Goal: Task Accomplishment & Management: Manage account settings

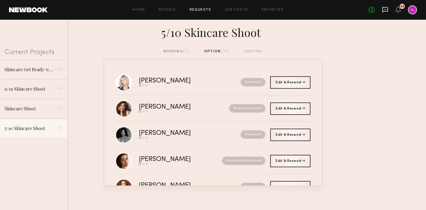
click at [387, 12] on icon at bounding box center [385, 9] width 6 height 6
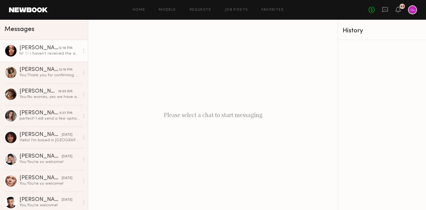
click at [43, 53] on div "hi! 🤍 i haven’t received the agreement, can we double check the spelling it’s […" at bounding box center [49, 53] width 60 height 5
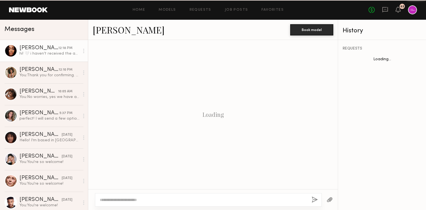
scroll to position [342, 0]
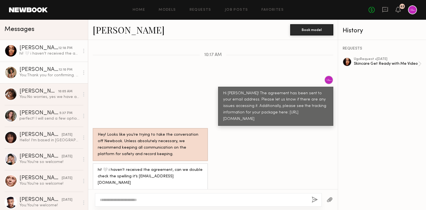
click at [46, 73] on div "You: Thank you for confirming. What time would work for you?" at bounding box center [49, 75] width 60 height 5
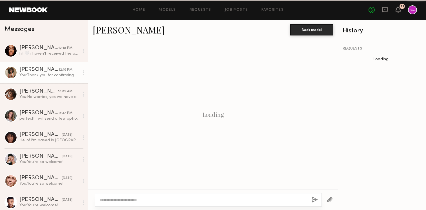
scroll to position [371, 0]
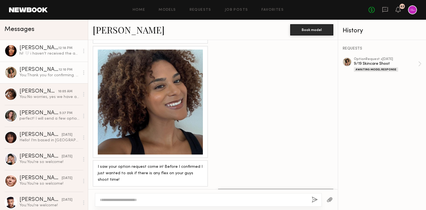
click at [45, 59] on link "Jordin W. 12:18 PM hi! 🤍 i haven’t received the agreement, can we double check …" at bounding box center [44, 51] width 88 height 22
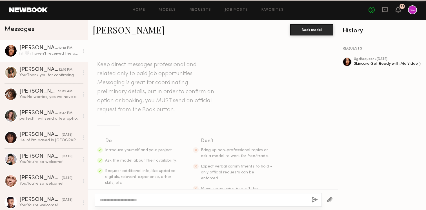
scroll to position [342, 0]
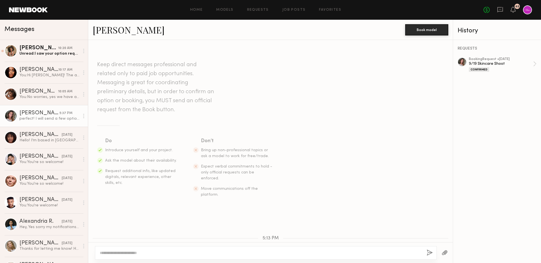
scroll to position [403, 0]
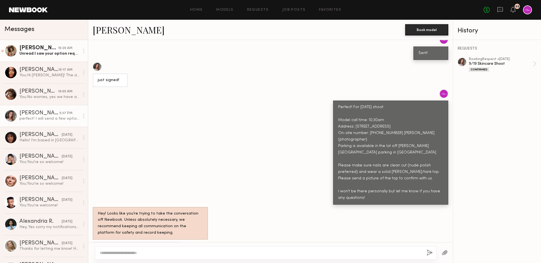
click at [43, 53] on div "Unread: I saw your option request come in! Before I confirmed I just wanted to …" at bounding box center [49, 53] width 60 height 5
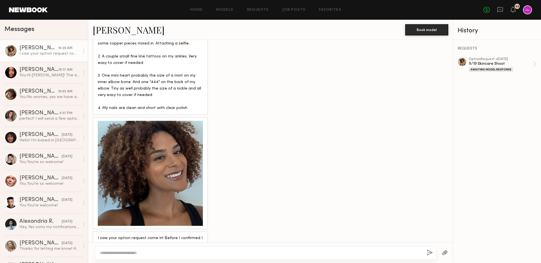
scroll to position [302, 0]
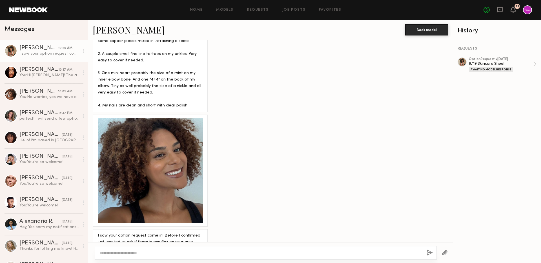
click at [165, 249] on div at bounding box center [266, 253] width 342 height 14
click at [183, 253] on textarea at bounding box center [261, 253] width 323 height 6
type textarea "**********"
click at [430, 255] on button "button" at bounding box center [430, 253] width 6 height 7
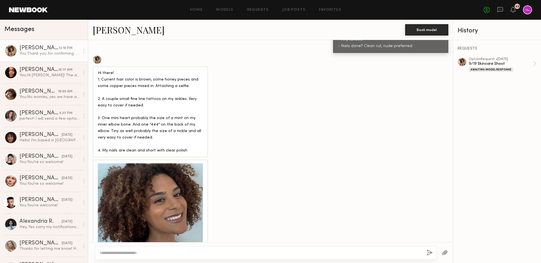
scroll to position [361, 0]
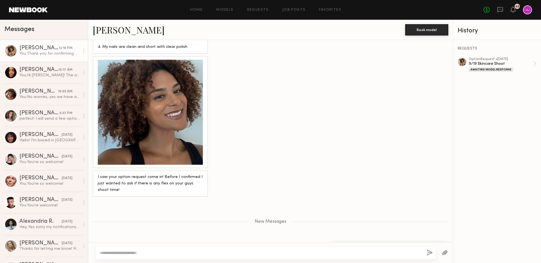
click at [223, 253] on textarea at bounding box center [261, 253] width 323 height 6
type textarea "**********"
click at [513, 13] on div "62" at bounding box center [513, 9] width 5 height 7
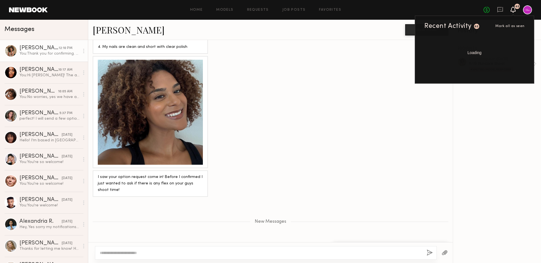
click at [513, 10] on icon at bounding box center [513, 9] width 5 height 4
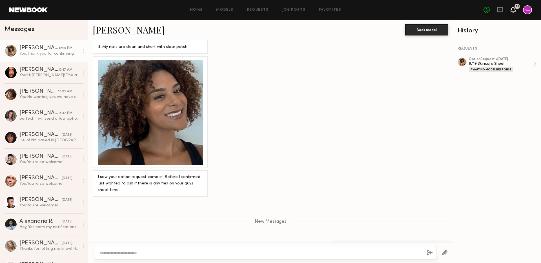
click at [513, 10] on icon at bounding box center [513, 9] width 5 height 4
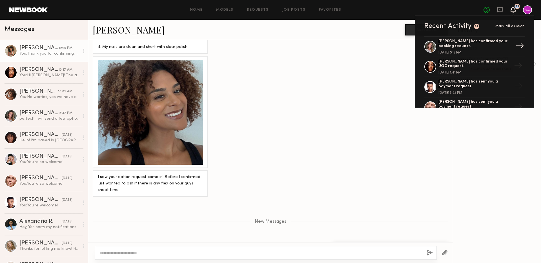
click at [448, 47] on div "[PERSON_NAME] has confirmed your booking request." at bounding box center [475, 44] width 73 height 10
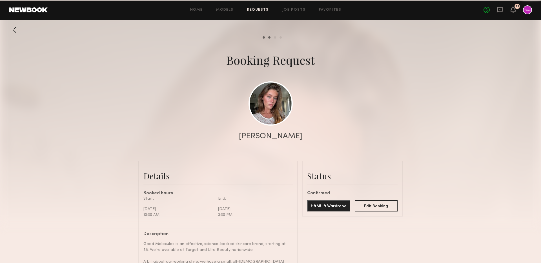
scroll to position [588, 0]
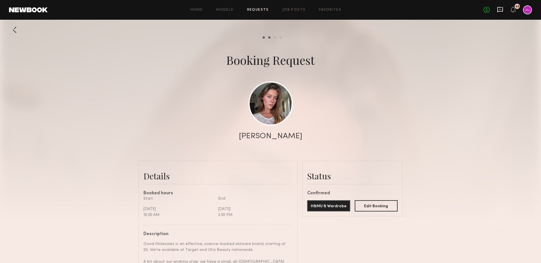
click at [499, 11] on icon at bounding box center [501, 9] width 6 height 5
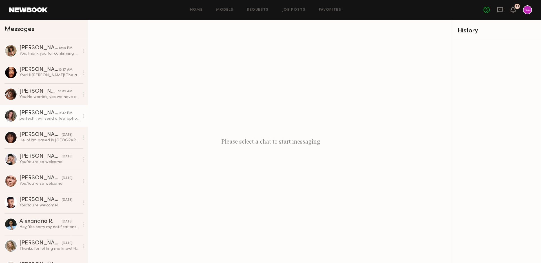
click at [41, 107] on link "[PERSON_NAME] 5:37 PM perfect! I will send a few options shortly" at bounding box center [44, 116] width 88 height 22
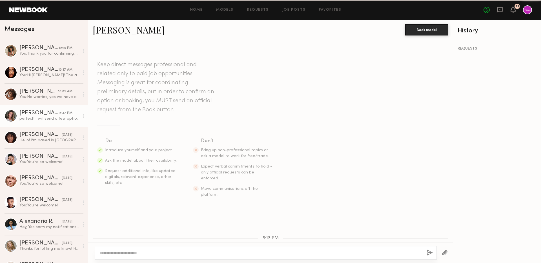
scroll to position [403, 0]
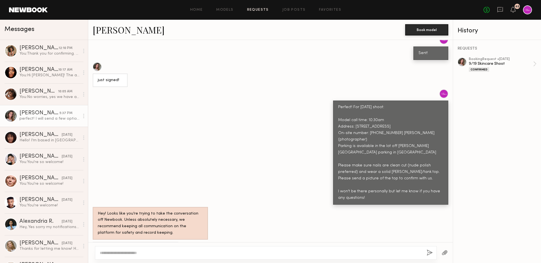
click at [257, 10] on link "Requests" at bounding box center [258, 10] width 22 height 4
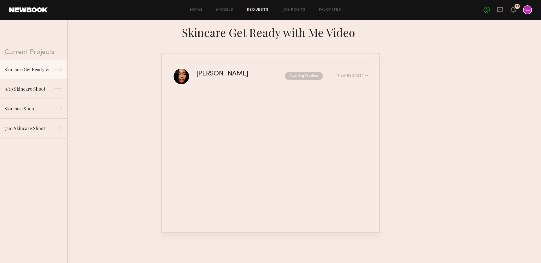
click at [251, 9] on link "Requests" at bounding box center [258, 10] width 22 height 4
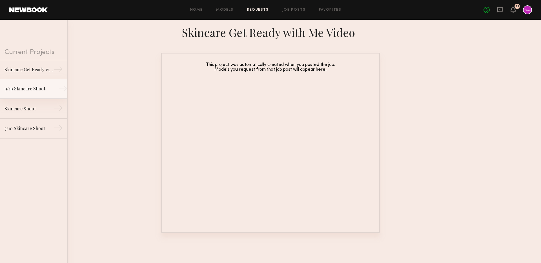
click at [30, 96] on link "9/19 Skincare Shoot →" at bounding box center [33, 89] width 67 height 20
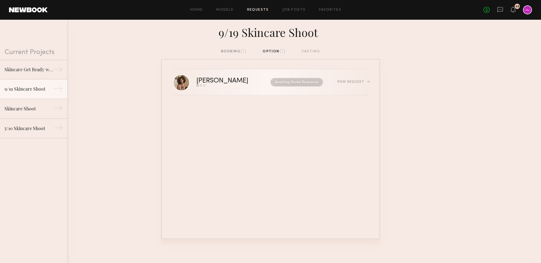
click at [351, 85] on div "[PERSON_NAME] Send request Model response Book model Awaiting Model Response Vi…" at bounding box center [283, 82] width 172 height 9
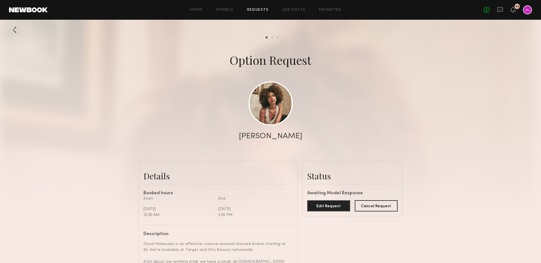
click at [255, 11] on link "Requests" at bounding box center [258, 10] width 22 height 4
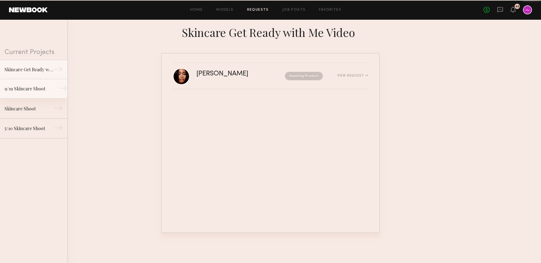
click at [39, 92] on link "9/19 Skincare Shoot →" at bounding box center [33, 89] width 67 height 20
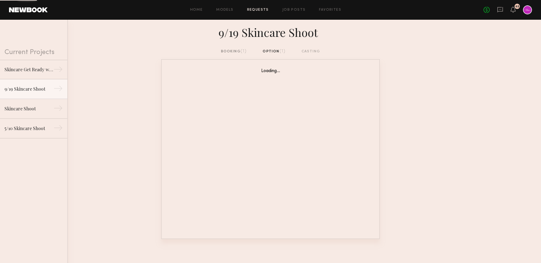
click at [230, 49] on div "booking (1)" at bounding box center [234, 52] width 26 height 6
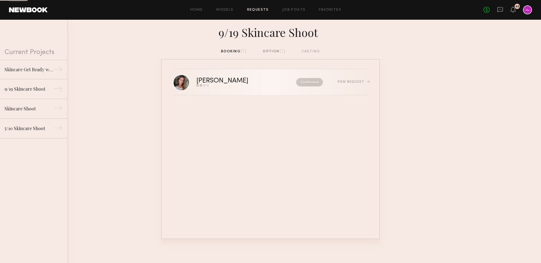
click at [259, 84] on div "[PERSON_NAME]" at bounding box center [235, 81] width 76 height 6
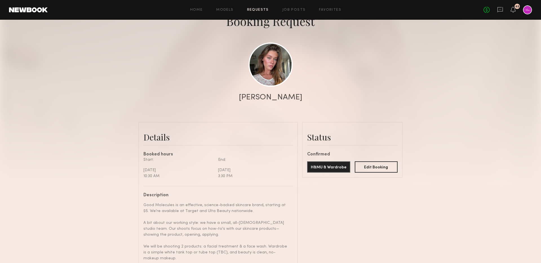
scroll to position [121, 0]
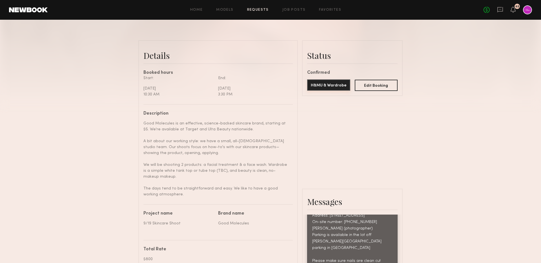
click at [318, 87] on button "H&MU & Wardrobe" at bounding box center [328, 85] width 43 height 11
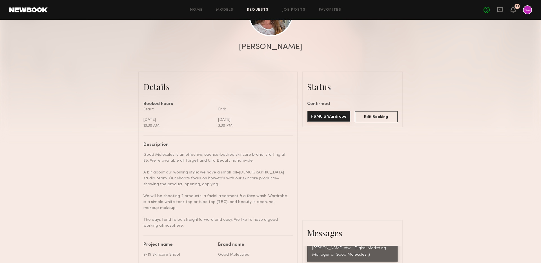
scroll to position [277, 0]
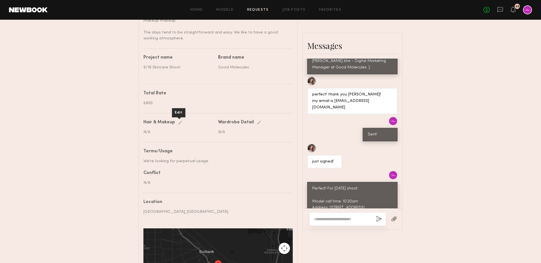
click at [179, 121] on div "Edit" at bounding box center [181, 123] width 6 height 4
click at [188, 130] on label at bounding box center [180, 131] width 72 height 5
click at [188, 130] on input "text" at bounding box center [180, 132] width 72 height 5
click at [170, 133] on input "text" at bounding box center [180, 132] width 72 height 5
drag, startPoint x: 171, startPoint y: 132, endPoint x: 128, endPoint y: 131, distance: 42.9
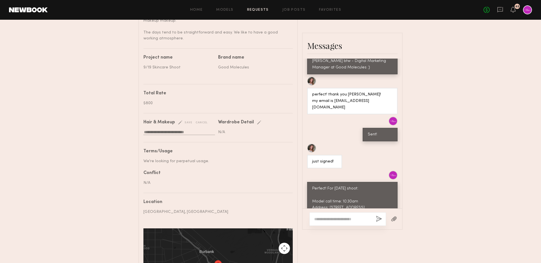
click at [128, 131] on div "**********" at bounding box center [270, 32] width 541 height 571
click at [172, 131] on input "**********" at bounding box center [180, 132] width 72 height 5
click at [182, 133] on input "**********" at bounding box center [180, 132] width 72 height 5
type input "**********"
click at [187, 122] on div "save" at bounding box center [185, 123] width 14 height 4
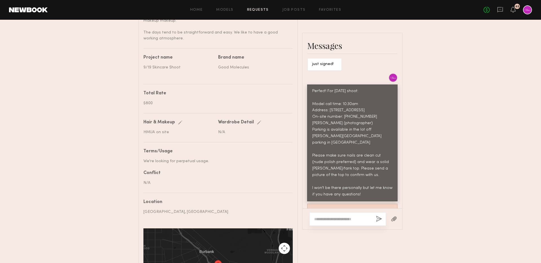
scroll to position [555, 0]
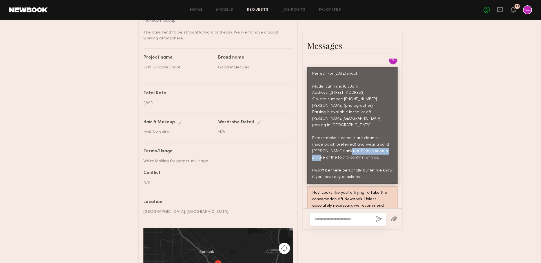
drag, startPoint x: 365, startPoint y: 140, endPoint x: 338, endPoint y: 146, distance: 28.4
click at [338, 146] on div "Perfect! For [DATE] shoot: Model call time: 10:30am Address: [STREET_ADDRESS] O…" at bounding box center [352, 126] width 80 height 110
copy div "solid [PERSON_NAME]/tank top"
click at [259, 122] on div "Edit" at bounding box center [260, 123] width 6 height 4
click at [244, 132] on input "text" at bounding box center [254, 132] width 72 height 5
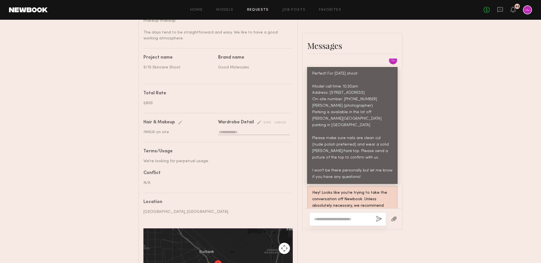
paste input "**********"
click at [219, 133] on input "**********" at bounding box center [254, 132] width 72 height 5
type input "**********"
click at [263, 123] on div "save" at bounding box center [264, 123] width 14 height 4
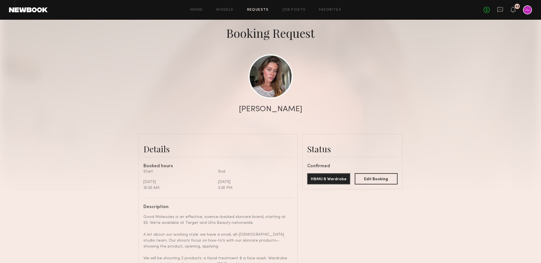
scroll to position [0, 0]
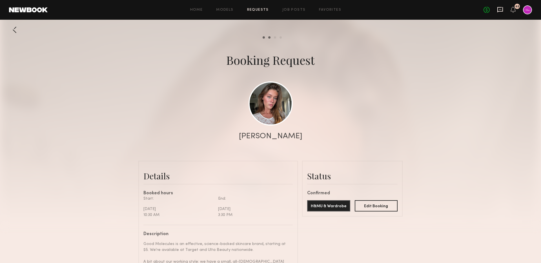
click at [502, 8] on icon at bounding box center [501, 9] width 6 height 5
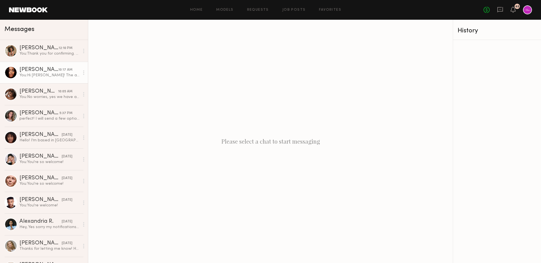
click at [40, 73] on div "You: Hi [PERSON_NAME]! The agreement has been sent to your email address. Pleas…" at bounding box center [49, 75] width 60 height 5
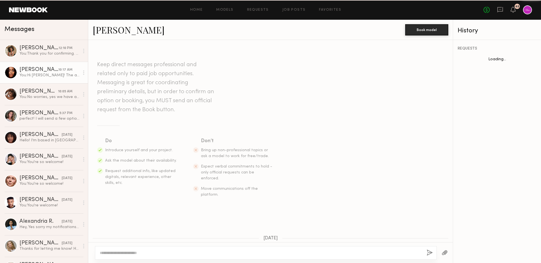
scroll to position [220, 0]
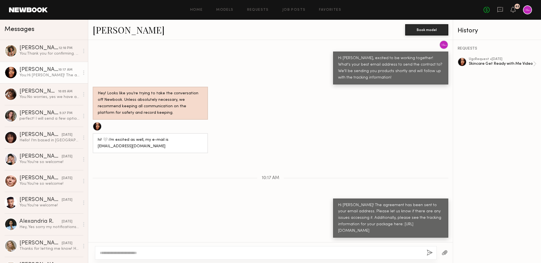
click at [197, 254] on textarea at bounding box center [261, 253] width 323 height 6
click at [197, 252] on textarea at bounding box center [261, 253] width 323 height 6
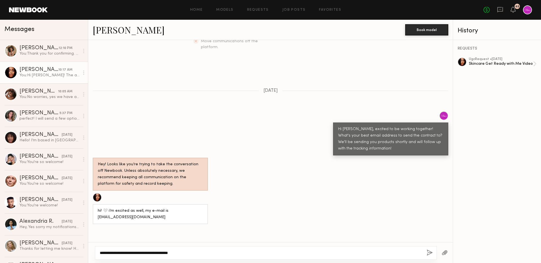
scroll to position [0, 0]
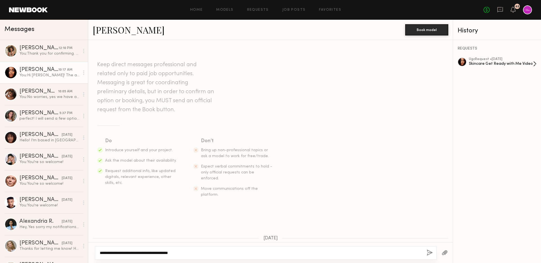
type textarea "**********"
click at [502, 64] on div "Skincare Get Ready with Me Video" at bounding box center [501, 63] width 64 height 5
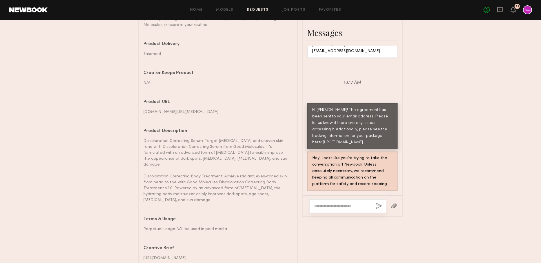
scroll to position [314, 0]
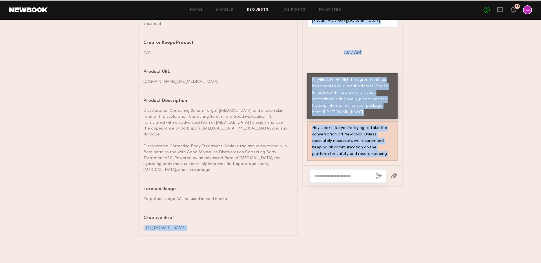
drag, startPoint x: 145, startPoint y: 222, endPoint x: 255, endPoint y: 237, distance: 111.3
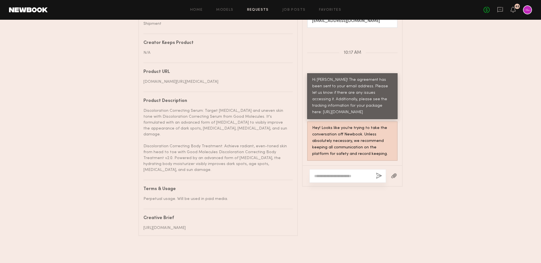
click at [241, 225] on div "https://docs.google.com/document/d/1bPkNcvPKofPtF4il-e1LAzL8vPZdzYpMijqOjc9EQtk…" at bounding box center [216, 228] width 145 height 6
drag, startPoint x: 230, startPoint y: 228, endPoint x: 144, endPoint y: 222, distance: 86.2
click at [144, 225] on div "https://docs.google.com/document/d/1bPkNcvPKofPtF4il-e1LAzL8vPZdzYpMijqOjc9EQtk…" at bounding box center [216, 228] width 145 height 6
copy div "https://docs.google.com/document/d/1bPkNcvPKofPtF4il-e1LAzL8vPZdzYpMijqOjc9EQtk…"
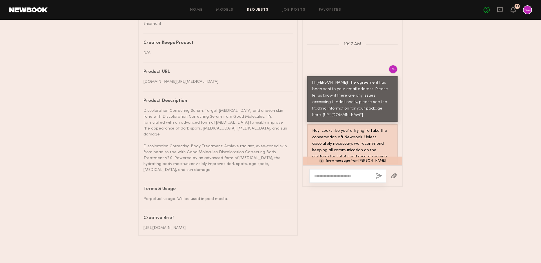
click at [356, 158] on div "1 new message from Jordin W." at bounding box center [353, 161] width 100 height 9
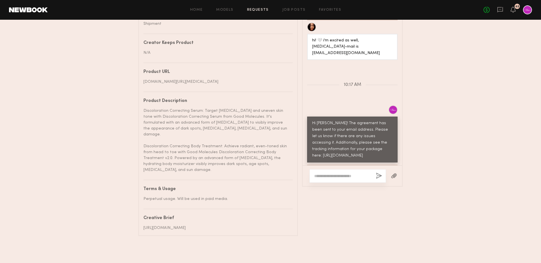
scroll to position [516, 0]
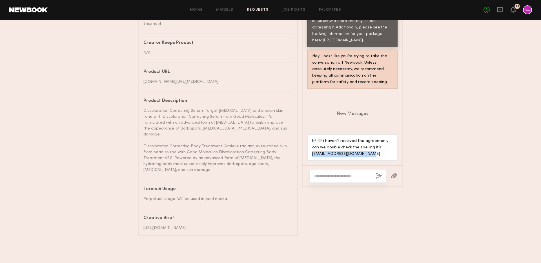
drag, startPoint x: 365, startPoint y: 151, endPoint x: 312, endPoint y: 151, distance: 53.3
click at [312, 151] on div "hi! 🤍 i haven’t received the agreement, can we double check the spelling it’s […" at bounding box center [352, 148] width 91 height 27
copy div "ordinmeredith@hotmail.com"
click at [340, 108] on div "New Messages" at bounding box center [353, 112] width 100 height 43
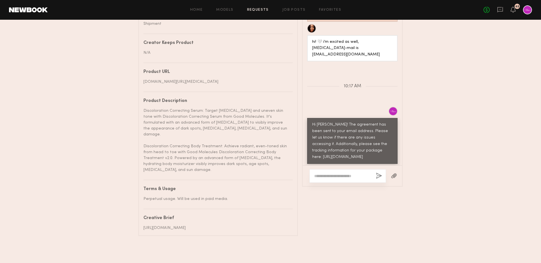
scroll to position [380, 0]
